Goal: Task Accomplishment & Management: Complete application form

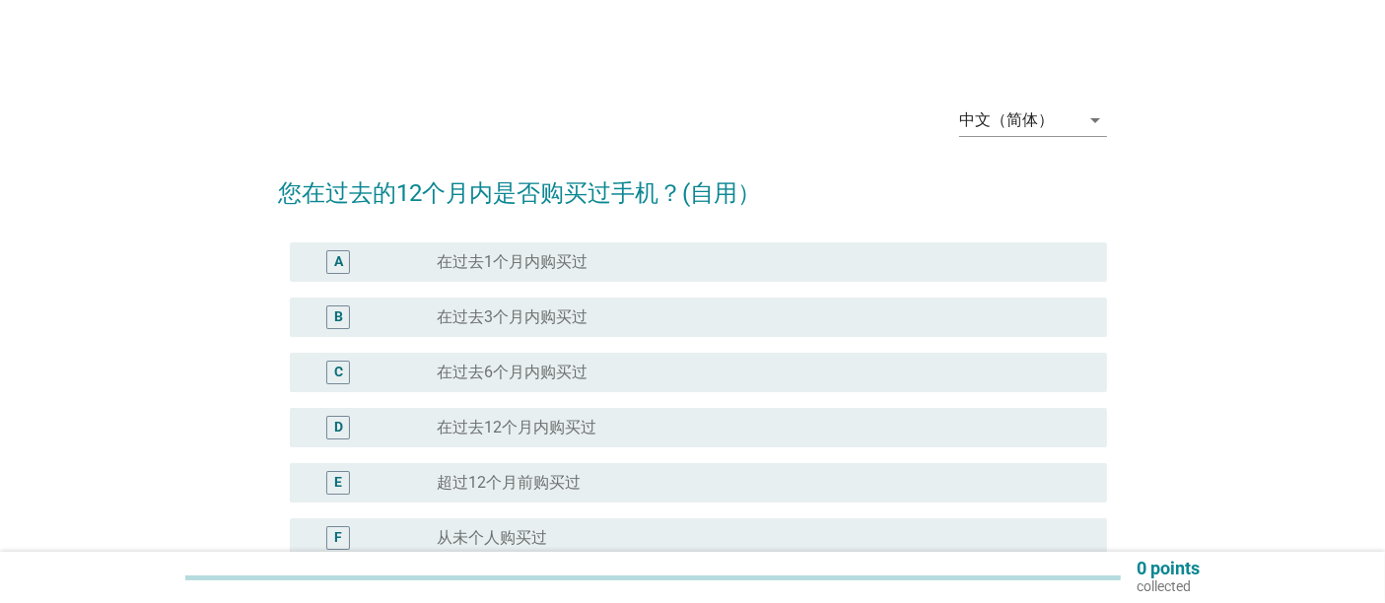
click at [627, 425] on div "radio_button_unchecked 在过去12个月内购买过" at bounding box center [756, 428] width 639 height 20
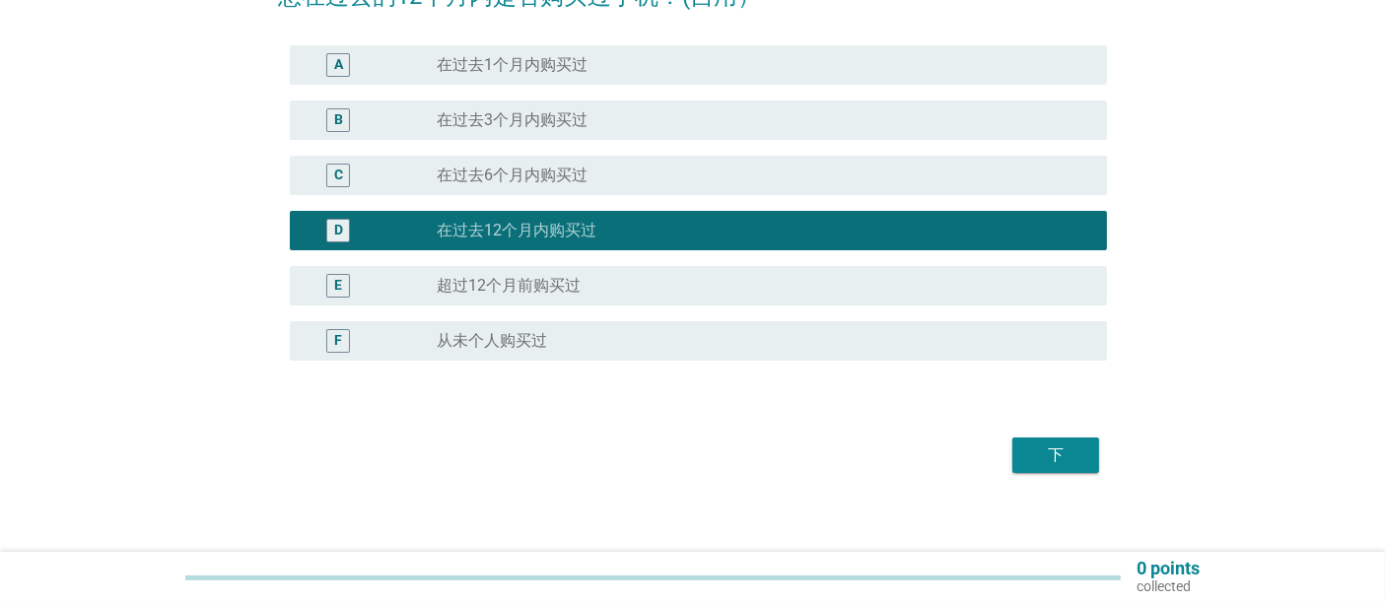
scroll to position [211, 0]
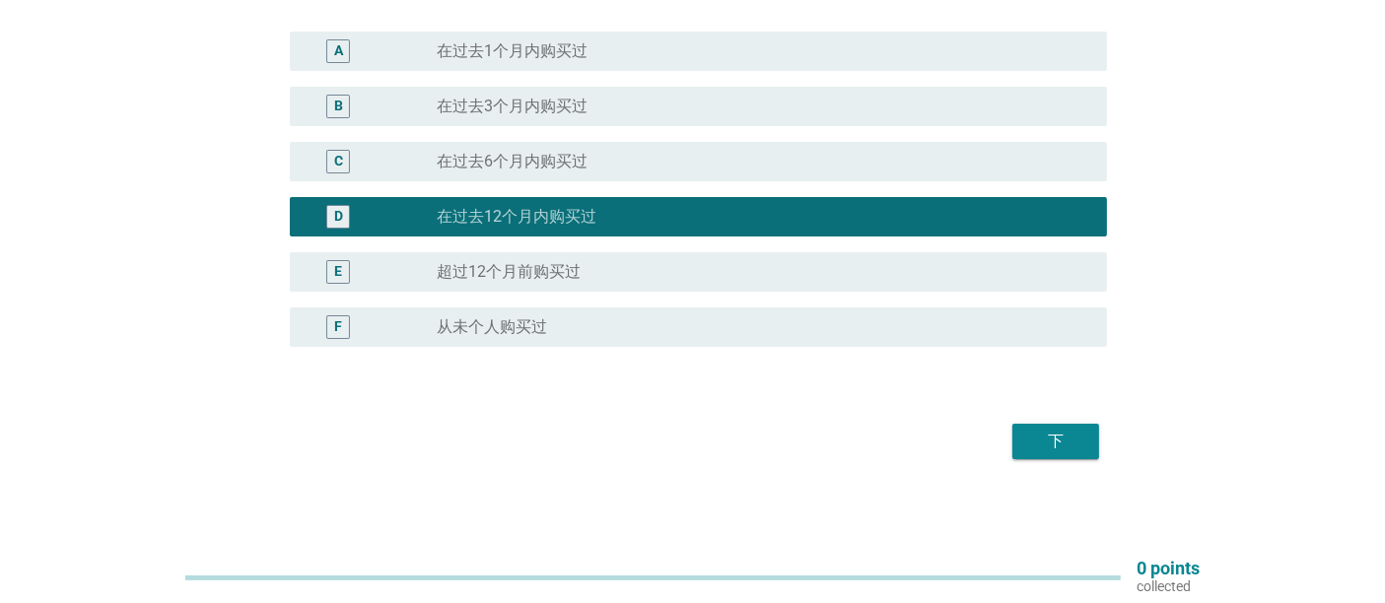
click at [1077, 424] on button "下" at bounding box center [1056, 441] width 87 height 35
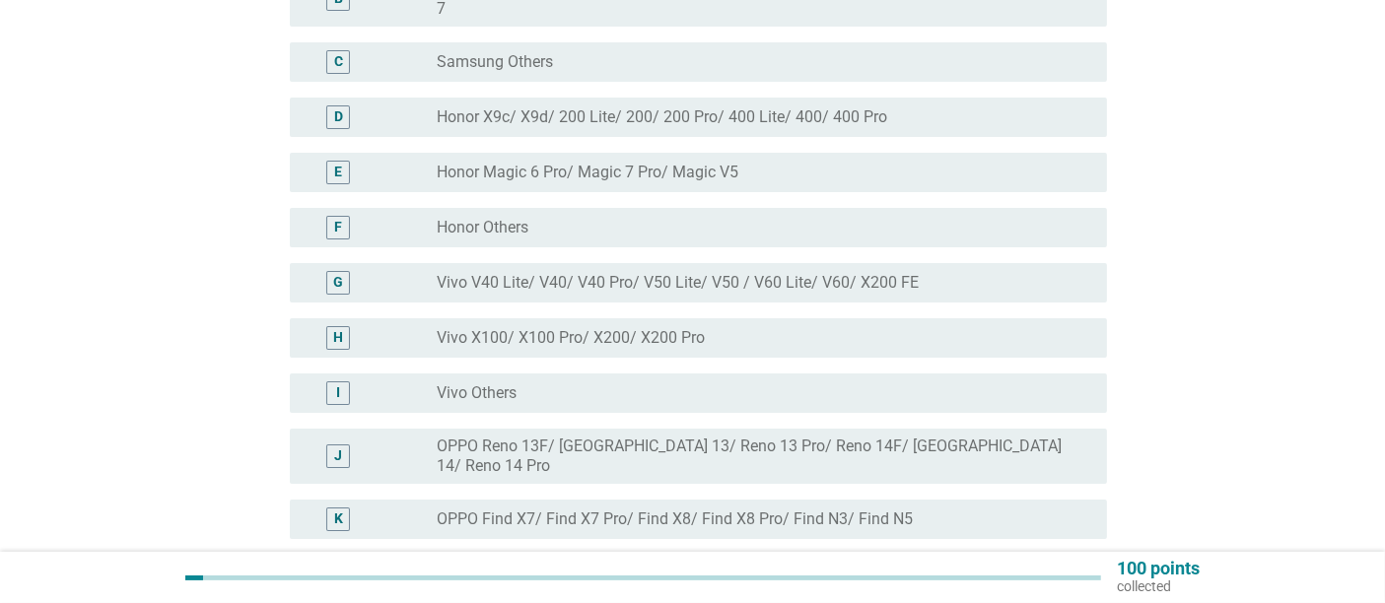
scroll to position [327, 0]
click at [848, 327] on div "radio_button_unchecked Vivo X100/ X100 Pro/ X200/ X200 Pro" at bounding box center [756, 337] width 639 height 20
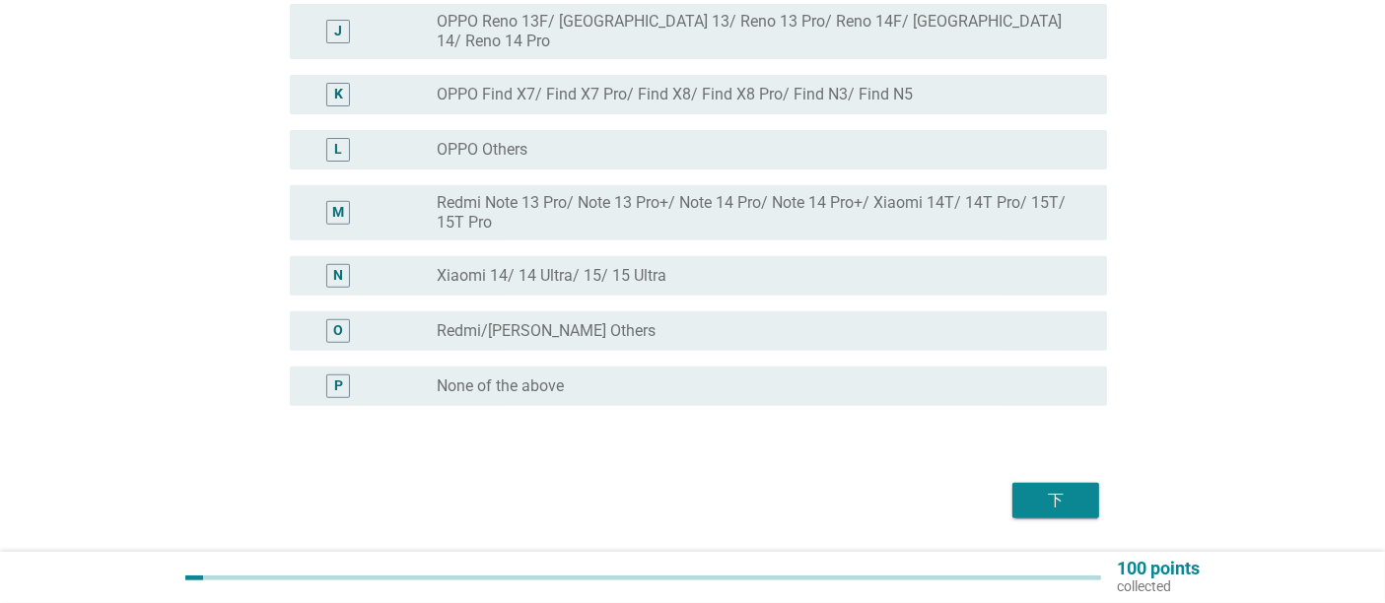
click at [1068, 488] on div "下" at bounding box center [692, 500] width 829 height 47
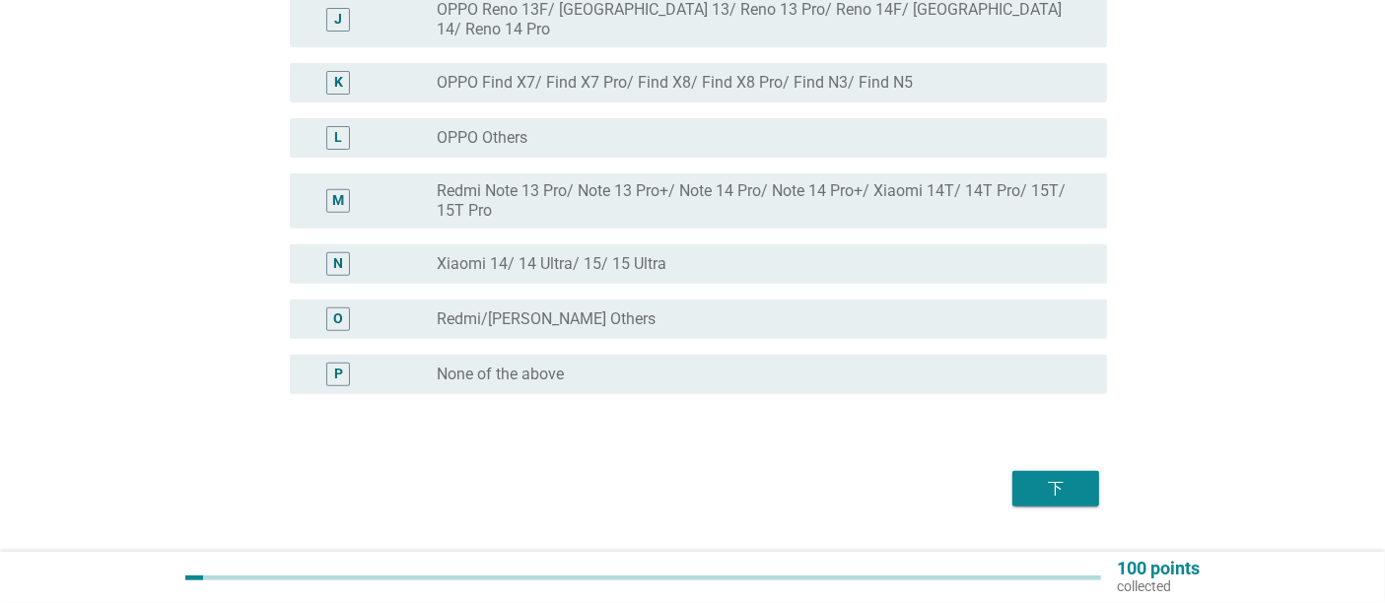
click at [1064, 477] on div "下" at bounding box center [1055, 489] width 55 height 24
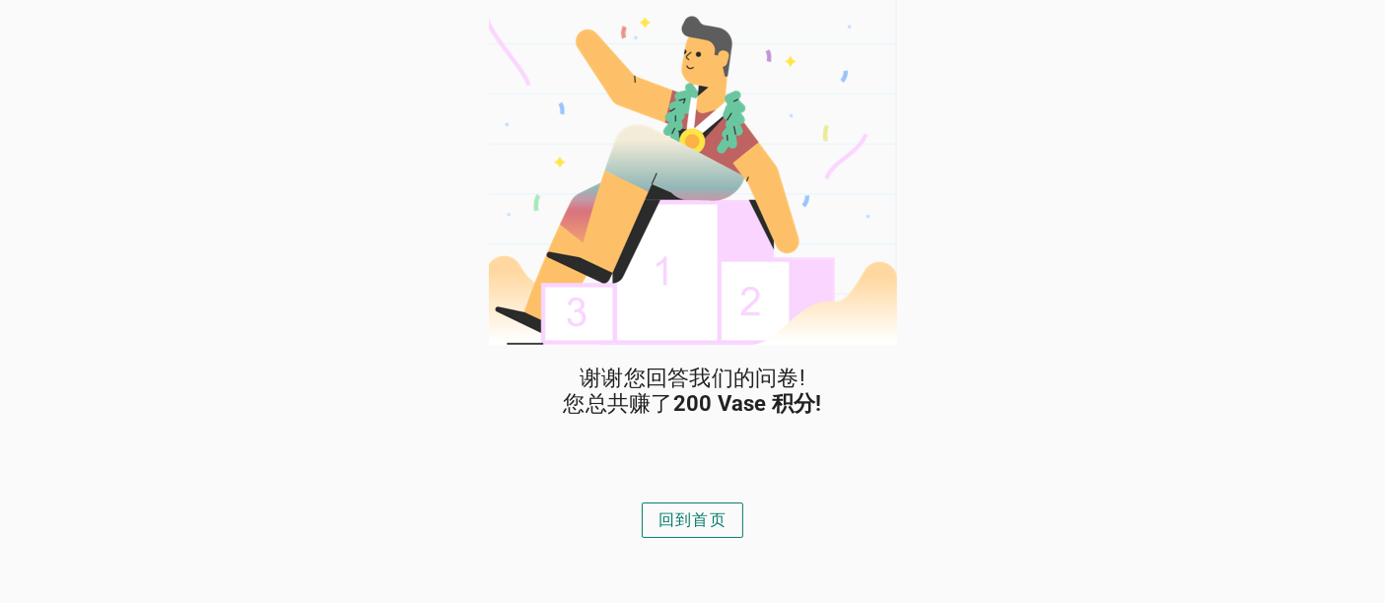
click at [698, 519] on div "回到首页" at bounding box center [693, 521] width 68 height 24
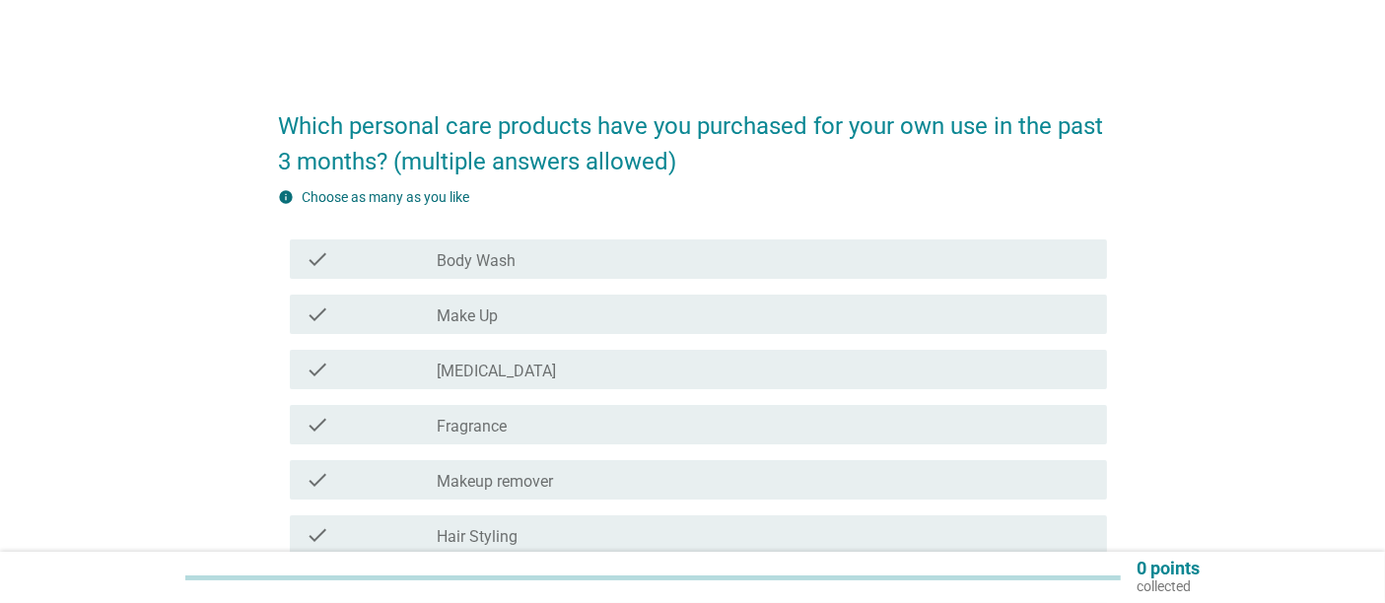
click at [766, 266] on div "check_box_outline_blank Body Wash" at bounding box center [764, 260] width 655 height 24
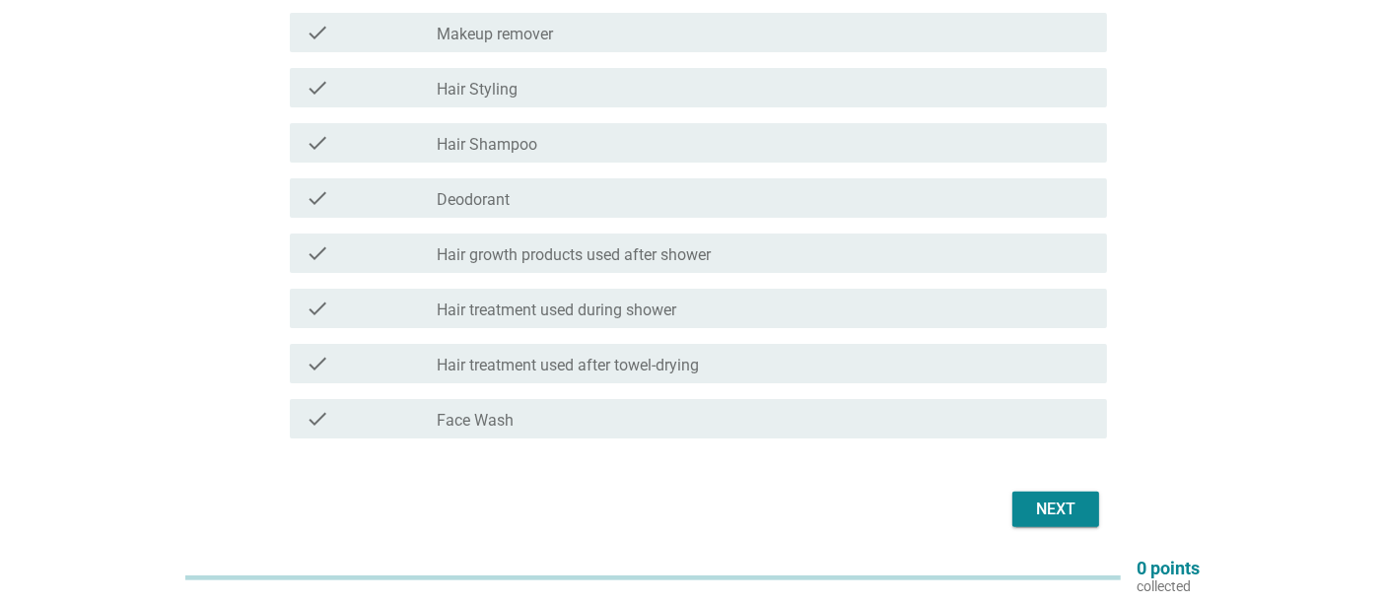
scroll to position [447, 0]
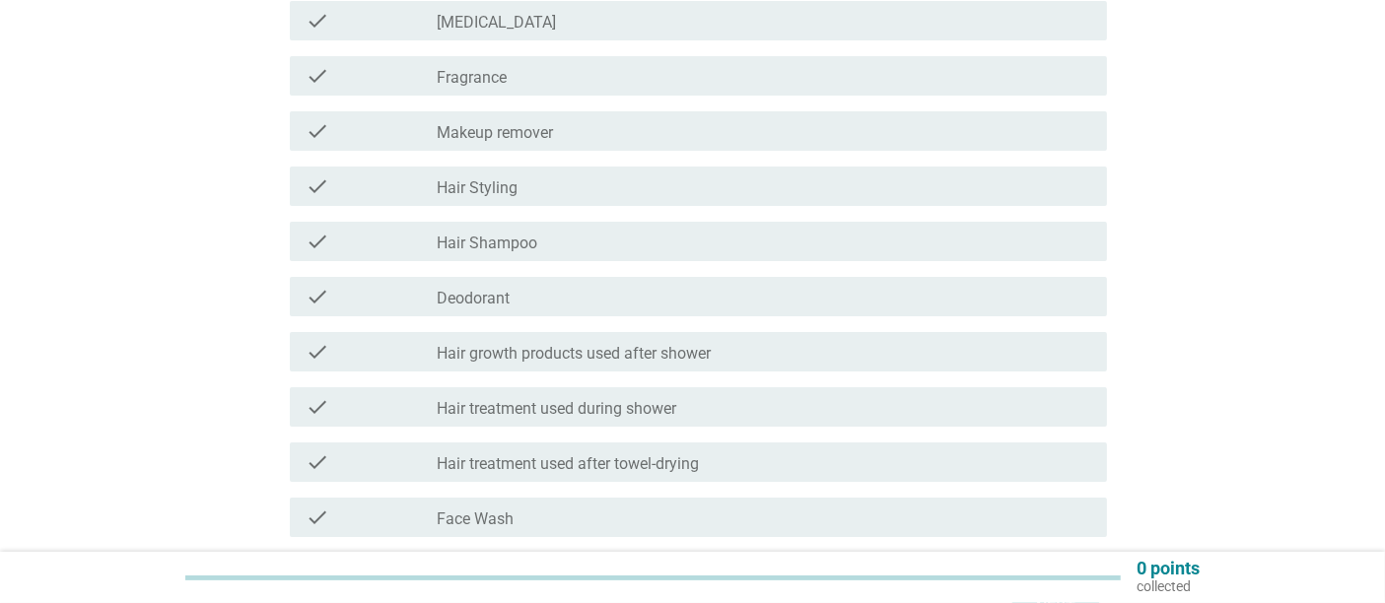
click at [496, 530] on div "check check_box_outline_blank Face Wash" at bounding box center [698, 517] width 817 height 39
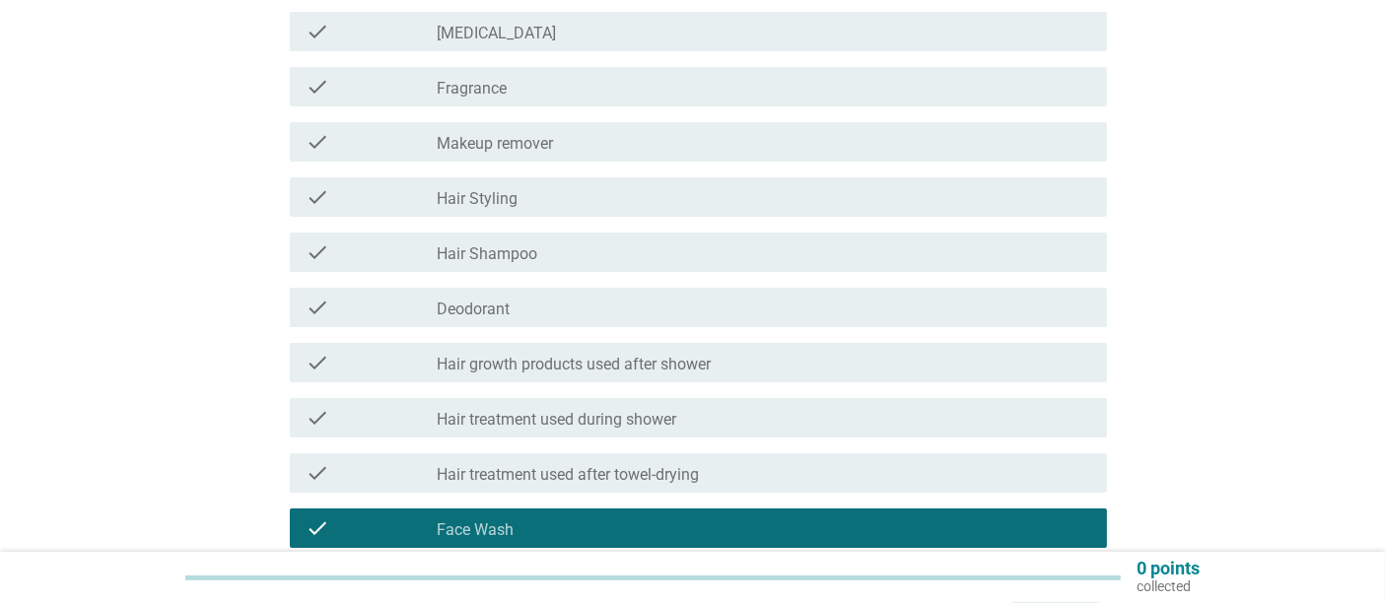
scroll to position [337, 0]
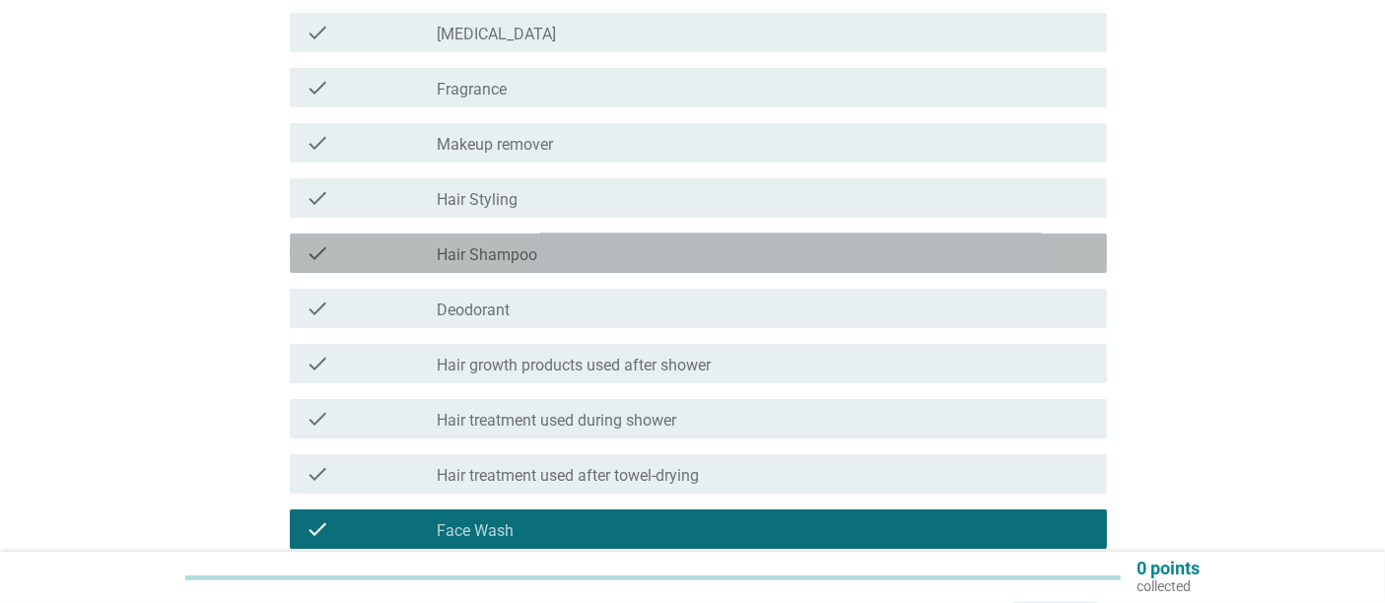
click at [505, 264] on div "check check_box_outline_blank Hair Shampoo" at bounding box center [698, 253] width 817 height 39
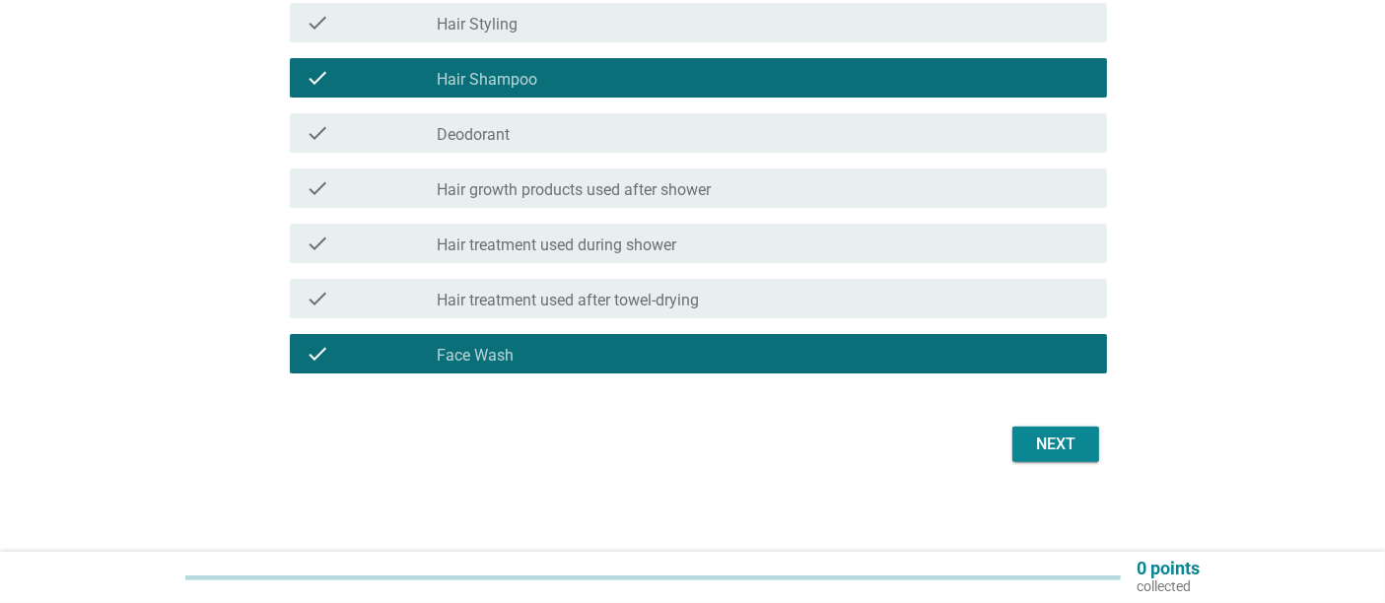
scroll to position [517, 0]
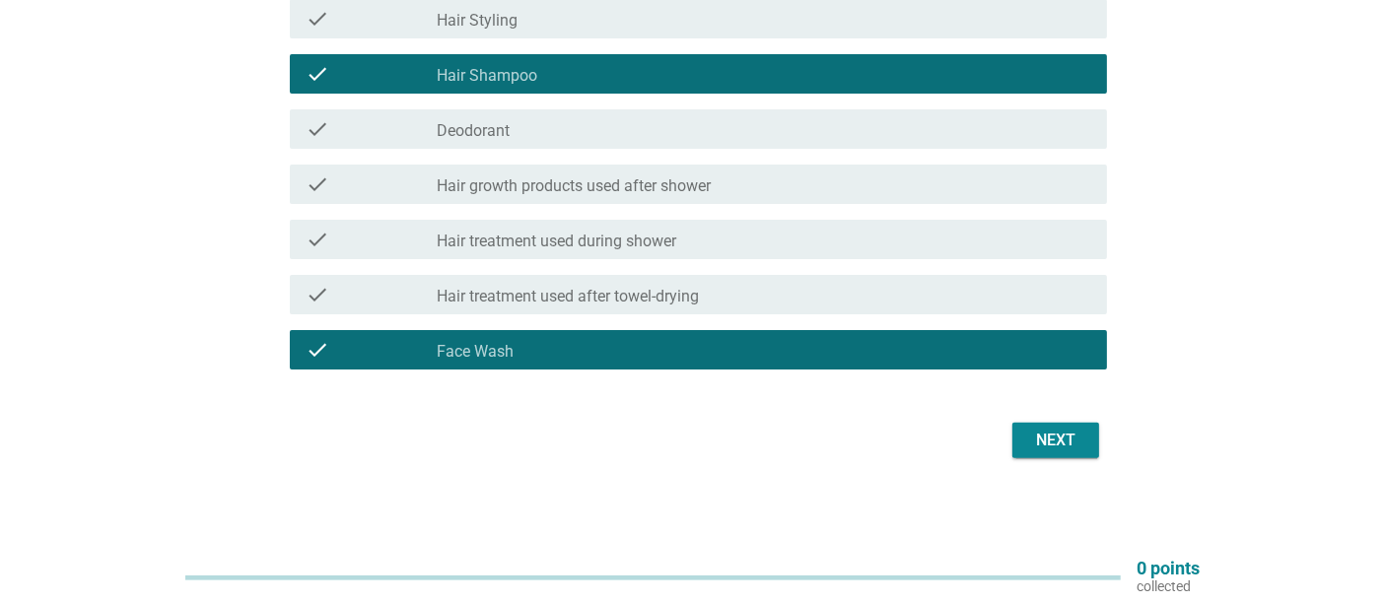
click at [1063, 437] on div "Next" at bounding box center [1055, 441] width 55 height 24
